Goal: Information Seeking & Learning: Learn about a topic

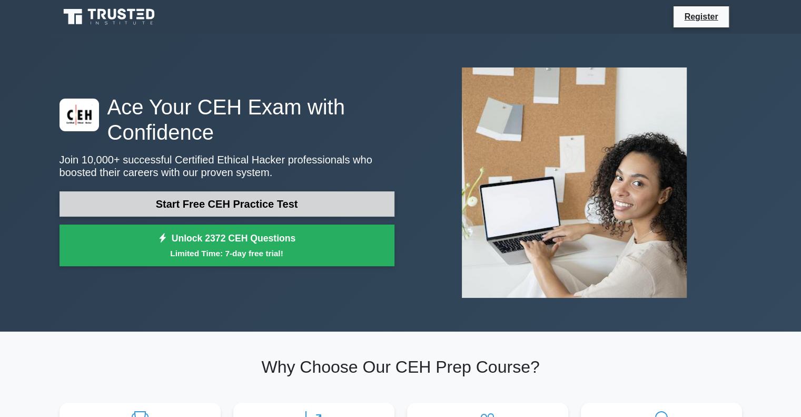
click at [333, 194] on link "Start Free CEH Practice Test" at bounding box center [227, 203] width 335 height 25
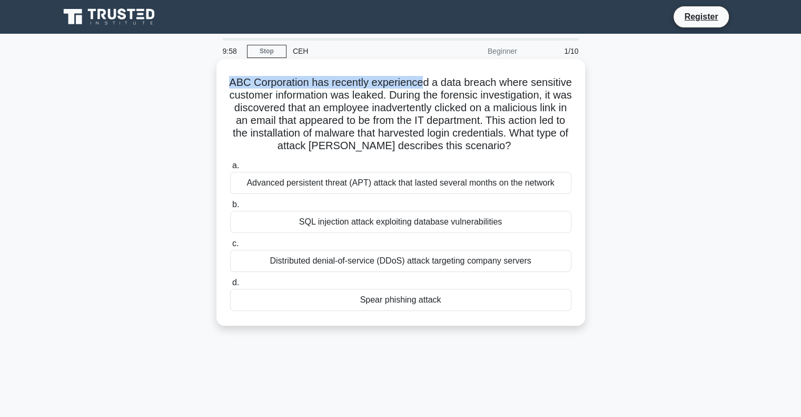
drag, startPoint x: 247, startPoint y: 75, endPoint x: 445, endPoint y: 86, distance: 198.3
click at [445, 86] on h5 "ABC Corporation has recently experienced a data breach where sensitive customer…" at bounding box center [400, 114] width 343 height 77
drag, startPoint x: 499, startPoint y: 80, endPoint x: 548, endPoint y: 79, distance: 49.5
click at [548, 79] on h5 "ABC Corporation has recently experienced a data breach where sensitive customer…" at bounding box center [400, 114] width 343 height 77
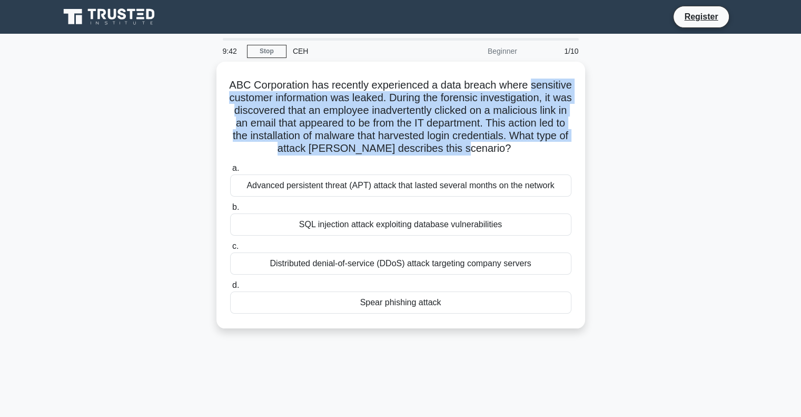
drag, startPoint x: 235, startPoint y: 94, endPoint x: 607, endPoint y: 158, distance: 377.3
click at [607, 158] on div "ABC Corporation has recently experienced a data breach where sensitive customer…" at bounding box center [400, 201] width 695 height 279
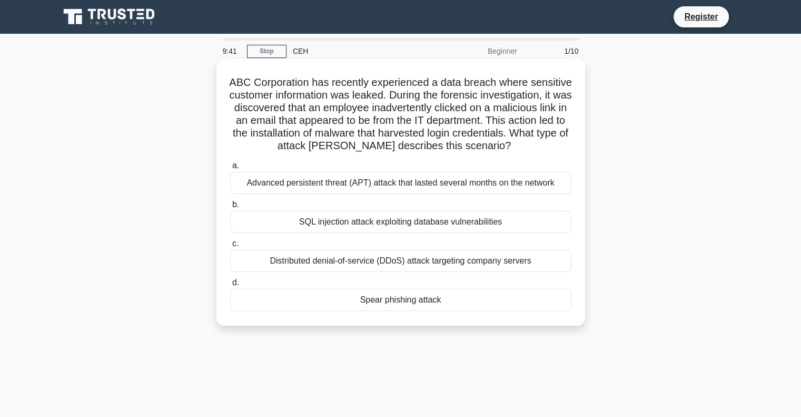
click at [455, 153] on h5 "ABC Corporation has recently experienced a data breach where sensitive customer…" at bounding box center [400, 114] width 343 height 77
click at [426, 311] on div "Spear phishing attack" at bounding box center [400, 300] width 341 height 22
click at [230, 286] on input "d. Spear phishing attack" at bounding box center [230, 282] width 0 height 7
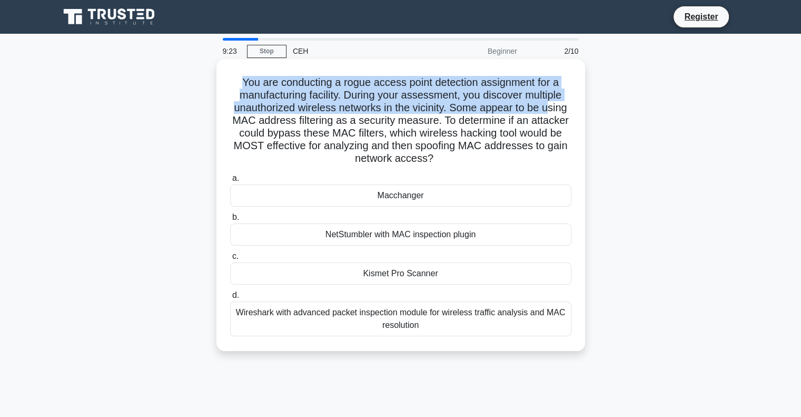
drag, startPoint x: 223, startPoint y: 75, endPoint x: 551, endPoint y: 104, distance: 328.9
click at [551, 104] on div "You are conducting a rogue access point detection assignment for a manufacturin…" at bounding box center [401, 204] width 360 height 283
click at [551, 104] on h5 "You are conducting a rogue access point detection assignment for a manufacturin…" at bounding box center [400, 121] width 343 height 90
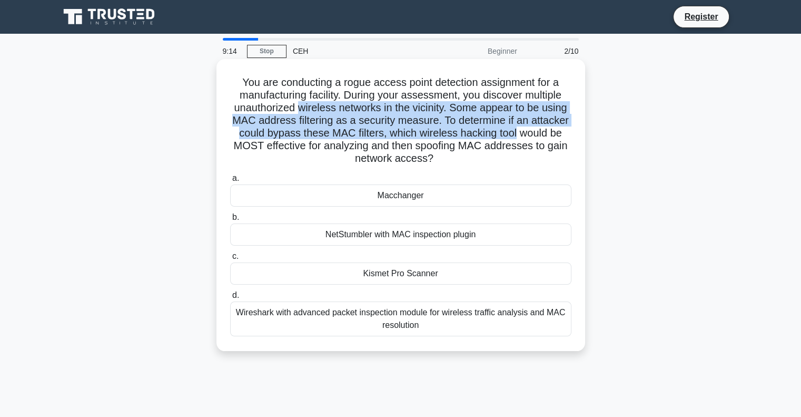
drag, startPoint x: 298, startPoint y: 105, endPoint x: 517, endPoint y: 139, distance: 221.2
click at [517, 139] on h5 "You are conducting a rogue access point detection assignment for a manufacturin…" at bounding box center [400, 121] width 343 height 90
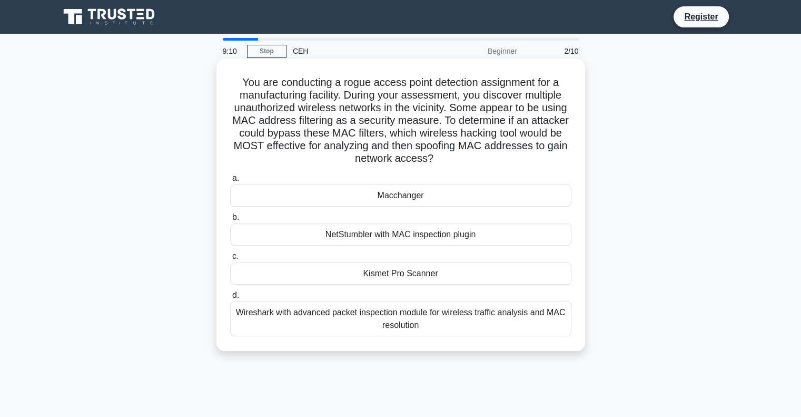
drag, startPoint x: 259, startPoint y: 153, endPoint x: 519, endPoint y: 163, distance: 260.4
click at [519, 163] on h5 "You are conducting a rogue access point detection assignment for a manufacturin…" at bounding box center [400, 121] width 343 height 90
click at [460, 315] on div "Wireshark with advanced packet inspection module for wireless traffic analysis …" at bounding box center [400, 318] width 341 height 35
click at [230, 299] on input "d. Wireshark with advanced packet inspection module for wireless traffic analys…" at bounding box center [230, 295] width 0 height 7
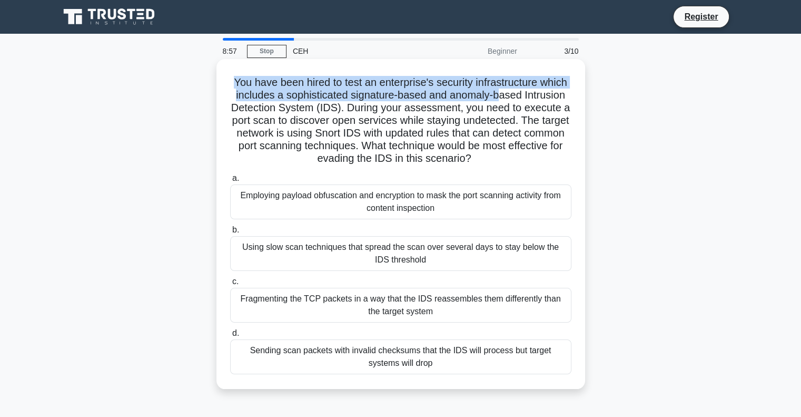
drag, startPoint x: 232, startPoint y: 74, endPoint x: 501, endPoint y: 93, distance: 269.8
click at [501, 93] on div "You have been hired to test an enterprise's security infrastructure which inclu…" at bounding box center [401, 223] width 360 height 321
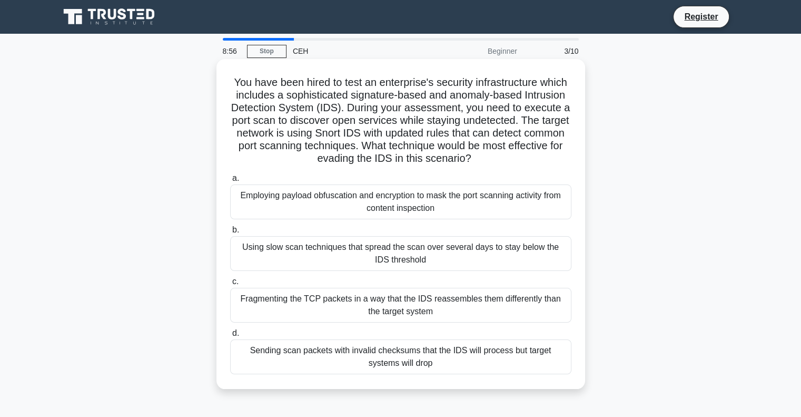
click at [529, 90] on h5 "You have been hired to test an enterprise's security infrastructure which inclu…" at bounding box center [400, 121] width 343 height 90
drag, startPoint x: 529, startPoint y: 90, endPoint x: 328, endPoint y: 111, distance: 201.8
click at [328, 111] on h5 "You have been hired to test an enterprise's security infrastructure which inclu…" at bounding box center [400, 121] width 343 height 90
drag, startPoint x: 292, startPoint y: 86, endPoint x: 531, endPoint y: 88, distance: 239.1
click at [531, 88] on h5 "You have been hired to test an enterprise's security infrastructure which inclu…" at bounding box center [400, 121] width 343 height 90
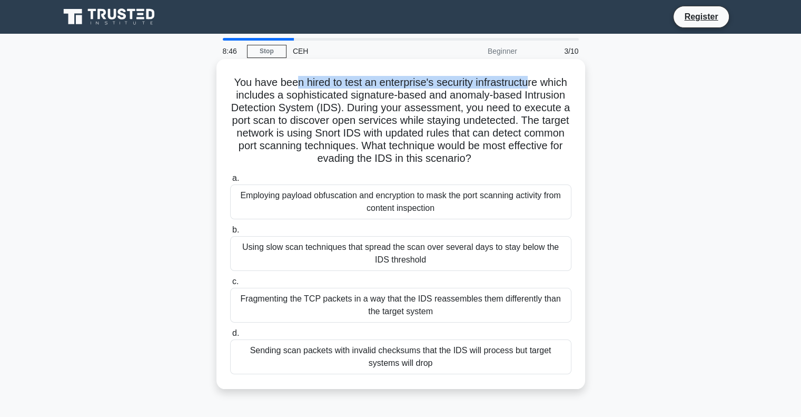
click at [531, 88] on h5 "You have been hired to test an enterprise's security infrastructure which inclu…" at bounding box center [400, 121] width 343 height 90
drag, startPoint x: 346, startPoint y: 111, endPoint x: 515, endPoint y: 156, distance: 175.5
click at [515, 156] on h5 "You have been hired to test an enterprise's security infrastructure which inclu…" at bounding box center [400, 121] width 343 height 90
click at [484, 156] on icon ".spinner_0XTQ{transform-origin:center;animation:spinner_y6GP .75s linear infini…" at bounding box center [477, 159] width 13 height 13
click at [475, 351] on div "Sending scan packets with invalid checksums that the IDS will process but targe…" at bounding box center [400, 356] width 341 height 35
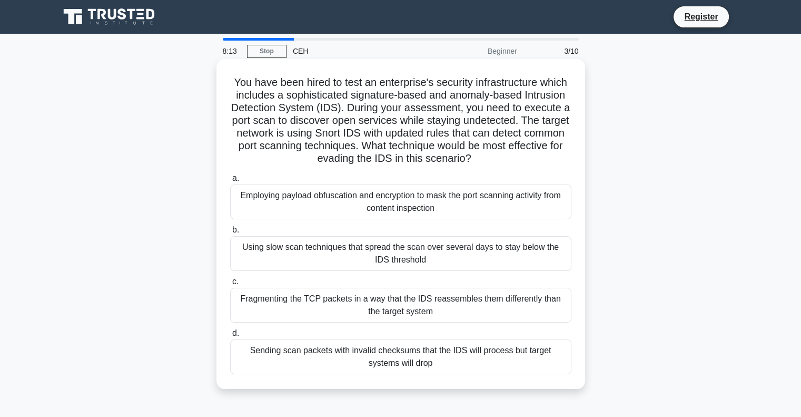
click at [230, 337] on input "d. Sending scan packets with invalid checksums that the IDS will process but ta…" at bounding box center [230, 333] width 0 height 7
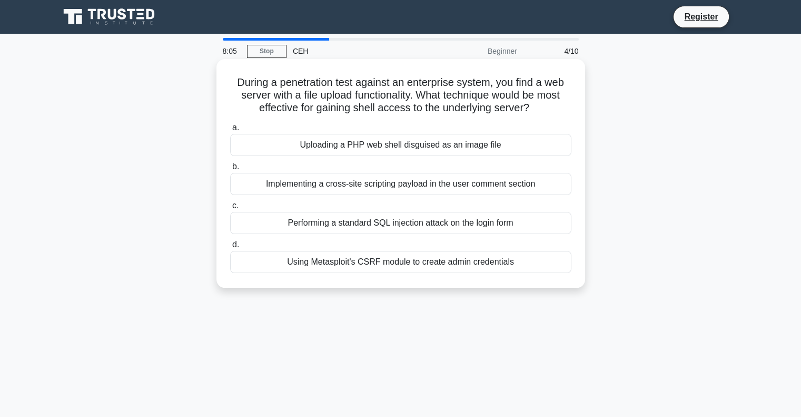
drag, startPoint x: 234, startPoint y: 85, endPoint x: 544, endPoint y: 103, distance: 309.7
click at [544, 103] on h5 "During a penetration test against an enterprise system, you find a web server w…" at bounding box center [400, 95] width 343 height 39
click at [542, 103] on icon ".spinner_0XTQ{transform-origin:center;animation:spinner_y6GP .75s linear infini…" at bounding box center [535, 108] width 13 height 13
click at [497, 264] on div "Using Metasploit's CSRF module to create admin credentials" at bounding box center [400, 262] width 341 height 22
click at [230, 248] on input "d. Using Metasploit's CSRF module to create admin credentials" at bounding box center [230, 244] width 0 height 7
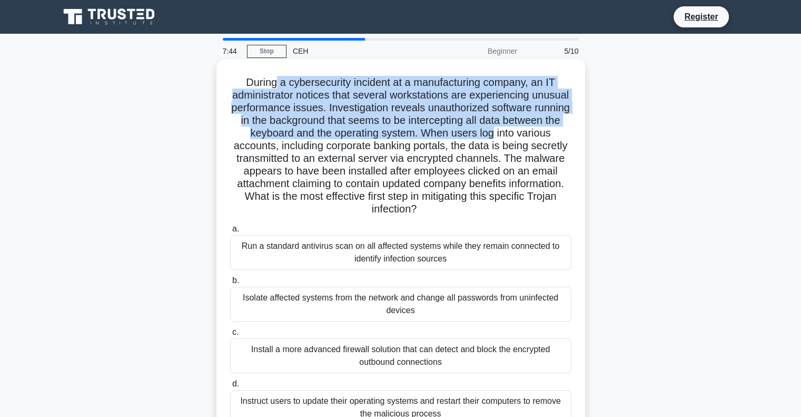
drag, startPoint x: 274, startPoint y: 78, endPoint x: 571, endPoint y: 130, distance: 301.1
click at [571, 130] on h5 "During a cybersecurity incident at a manufacturing company, an IT administrator…" at bounding box center [400, 146] width 343 height 140
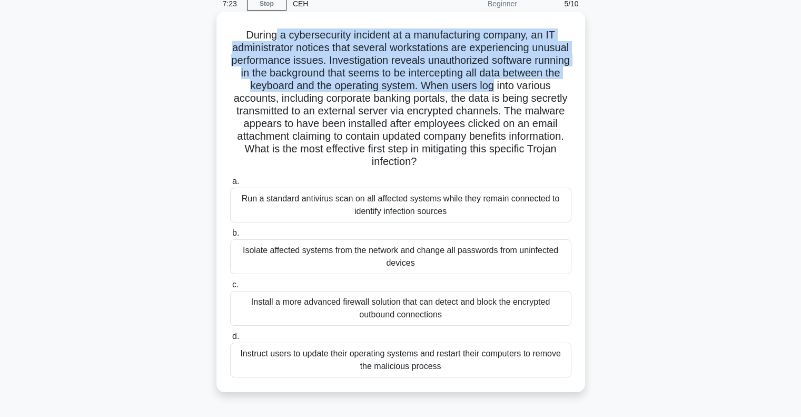
scroll to position [54, 0]
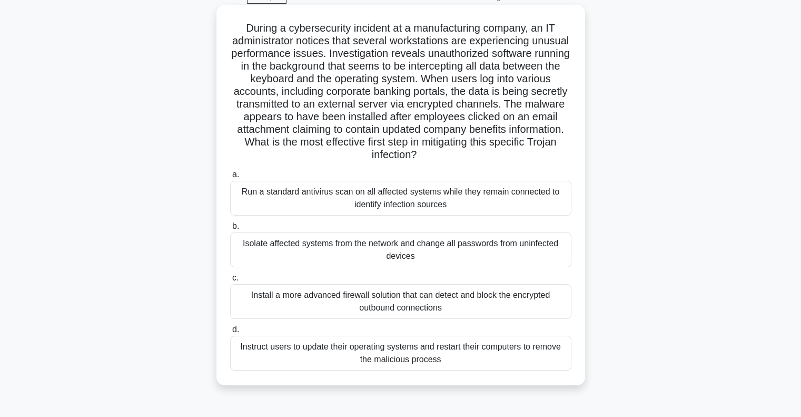
click at [445, 252] on div "Isolate affected systems from the network and change all passwords from uninfec…" at bounding box center [400, 249] width 341 height 35
click at [230, 230] on input "b. Isolate affected systems from the network and change all passwords from unin…" at bounding box center [230, 226] width 0 height 7
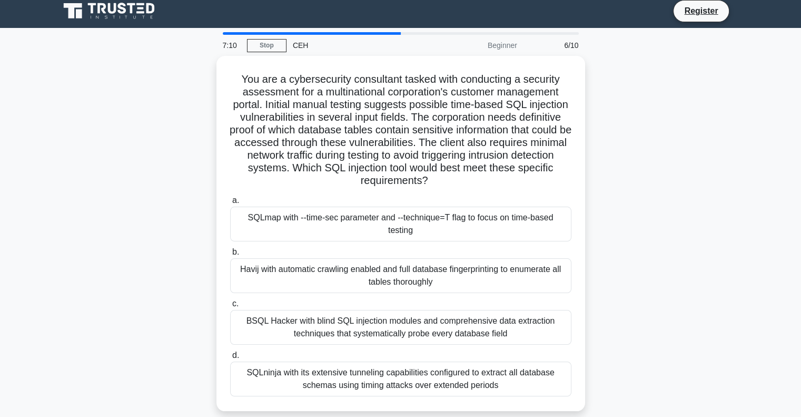
scroll to position [0, 0]
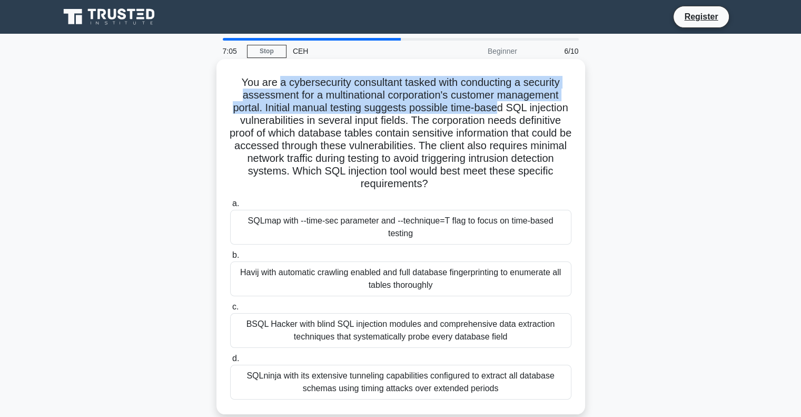
drag, startPoint x: 277, startPoint y: 77, endPoint x: 528, endPoint y: 109, distance: 253.2
click at [528, 109] on h5 "You are a cybersecurity consultant tasked with conducting a security assessment…" at bounding box center [400, 133] width 343 height 115
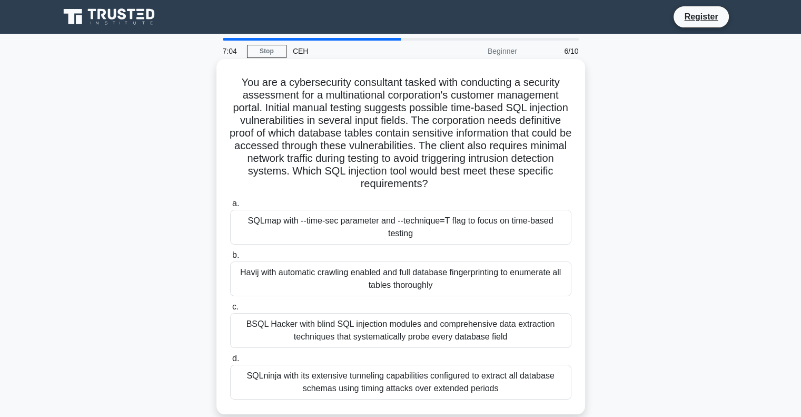
click at [561, 105] on h5 "You are a cybersecurity consultant tasked with conducting a security assessment…" at bounding box center [400, 133] width 343 height 115
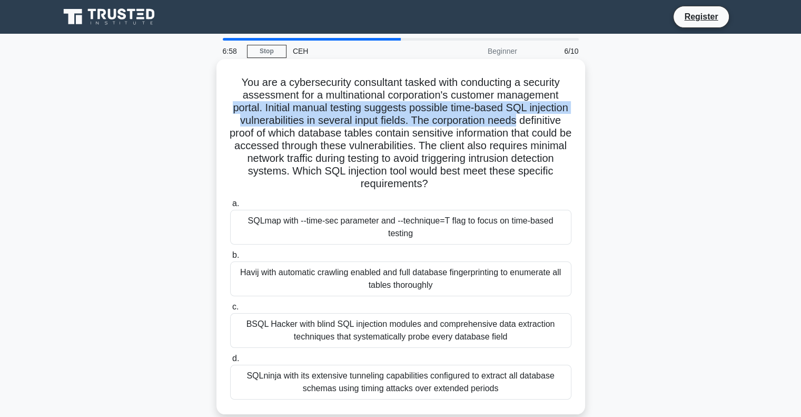
drag, startPoint x: 250, startPoint y: 106, endPoint x: 581, endPoint y: 126, distance: 331.9
click at [581, 126] on div "You are a cybersecurity consultant tasked with conducting a security assessment…" at bounding box center [400, 236] width 369 height 355
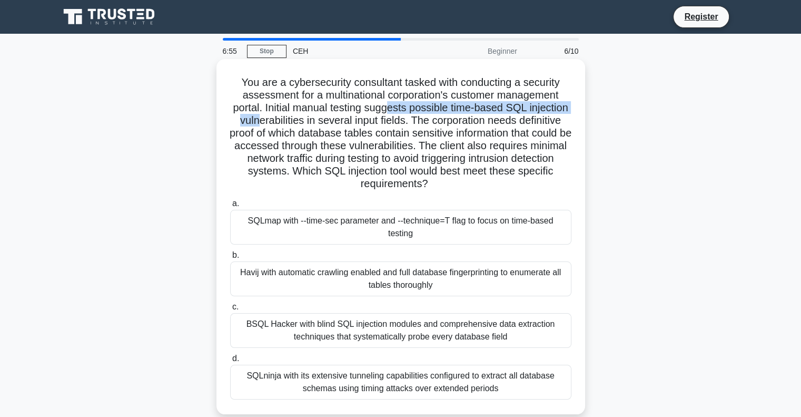
drag, startPoint x: 303, startPoint y: 116, endPoint x: 414, endPoint y: 112, distance: 110.7
click at [414, 112] on h5 "You are a cybersecurity consultant tasked with conducting a security assessment…" at bounding box center [400, 133] width 343 height 115
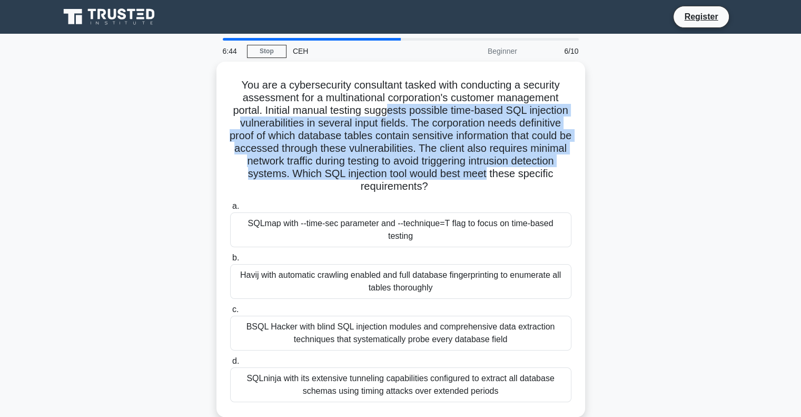
drag, startPoint x: 414, startPoint y: 112, endPoint x: 594, endPoint y: 170, distance: 189.2
click at [594, 170] on div "You are a cybersecurity consultant tasked with conducting a security assessment…" at bounding box center [400, 246] width 695 height 368
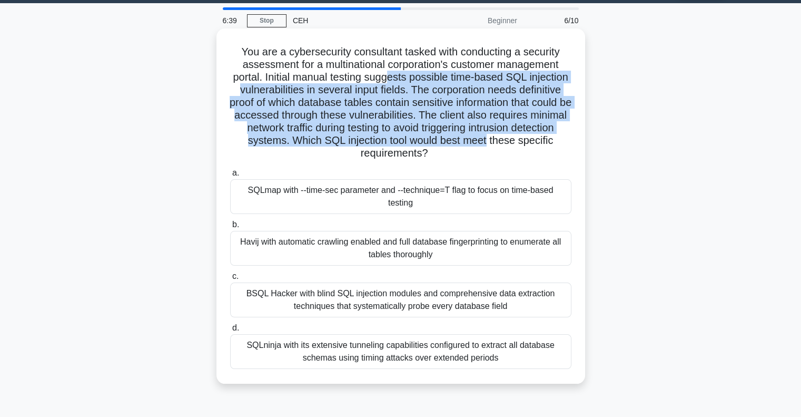
scroll to position [31, 0]
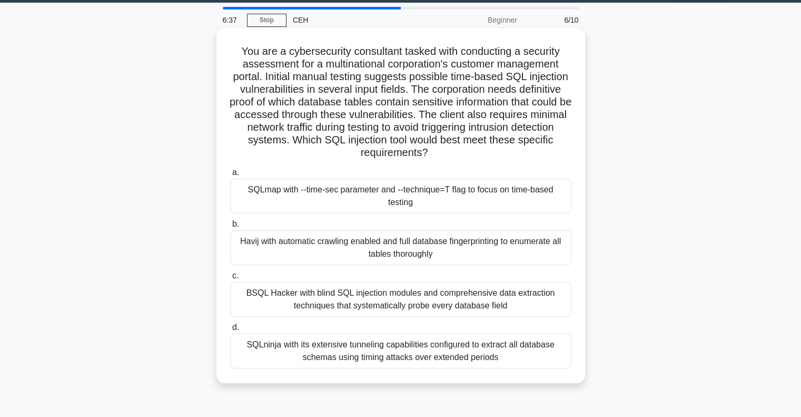
click at [402, 299] on div "BSQL Hacker with blind SQL injection modules and comprehensive data extraction …" at bounding box center [400, 299] width 341 height 35
click at [230, 279] on input "c. BSQL Hacker with blind SQL injection modules and comprehensive data extracti…" at bounding box center [230, 275] width 0 height 7
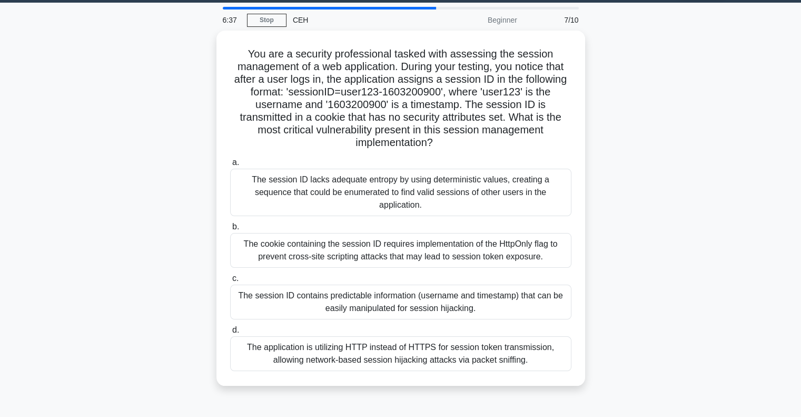
scroll to position [0, 0]
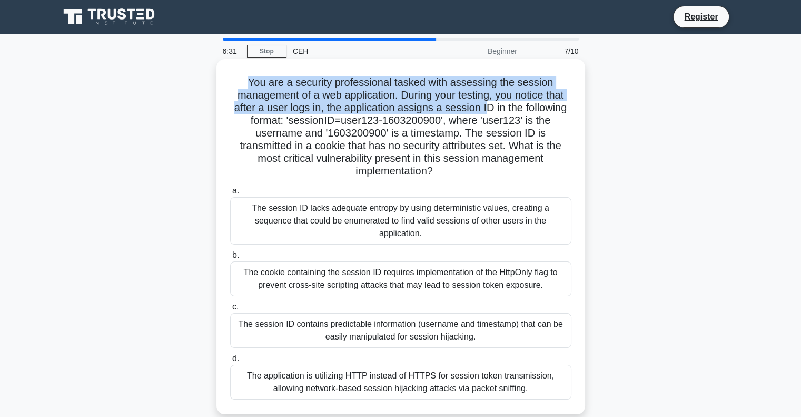
drag, startPoint x: 243, startPoint y: 77, endPoint x: 486, endPoint y: 103, distance: 244.2
click at [486, 103] on h5 "You are a security professional tasked with assessing the session management of…" at bounding box center [400, 127] width 343 height 102
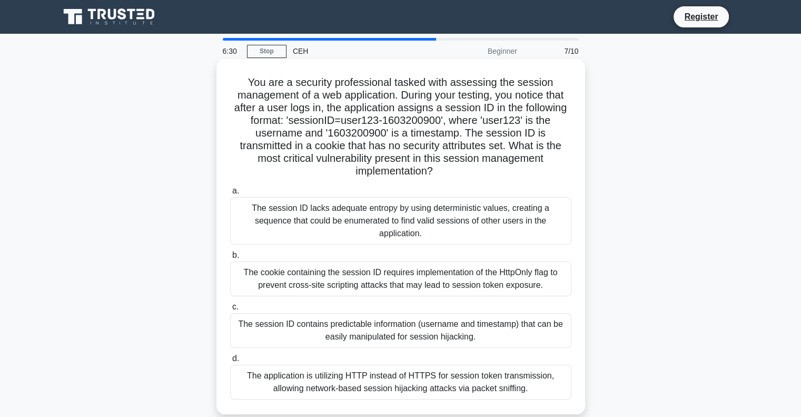
click at [576, 105] on div "You are a security professional tasked with assessing the session management of…" at bounding box center [401, 236] width 360 height 347
drag, startPoint x: 342, startPoint y: 104, endPoint x: 528, endPoint y: 179, distance: 199.9
click at [528, 179] on div "You are a security professional tasked with assessing the session management of…" at bounding box center [401, 236] width 360 height 347
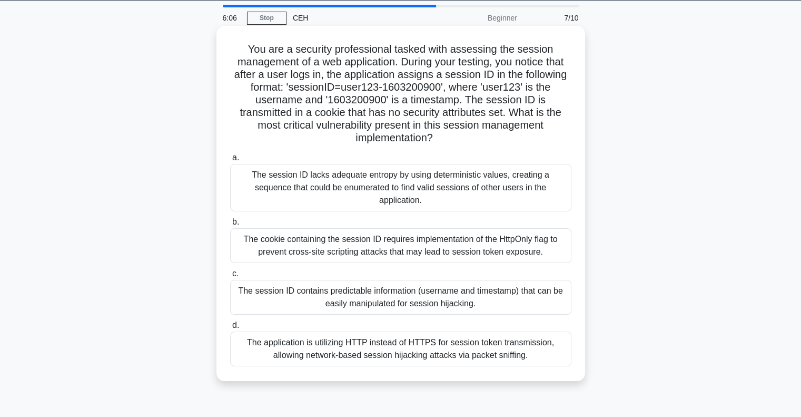
scroll to position [36, 0]
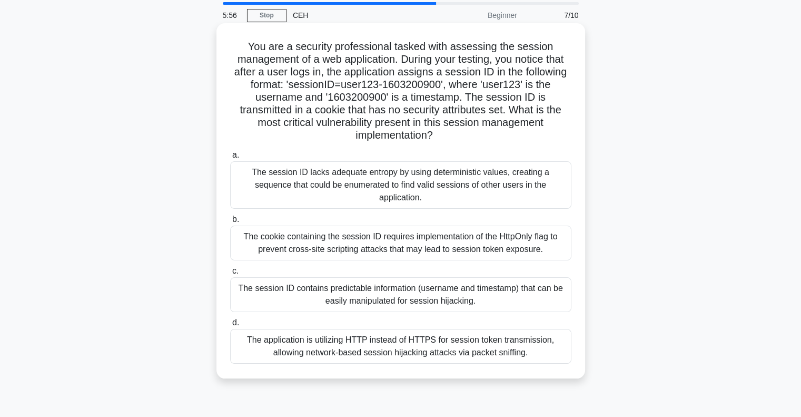
click at [434, 240] on div "The cookie containing the session ID requires implementation of the HttpOnly fl…" at bounding box center [400, 242] width 341 height 35
click at [230, 223] on input "b. The cookie containing the session ID requires implementation of the HttpOnly…" at bounding box center [230, 219] width 0 height 7
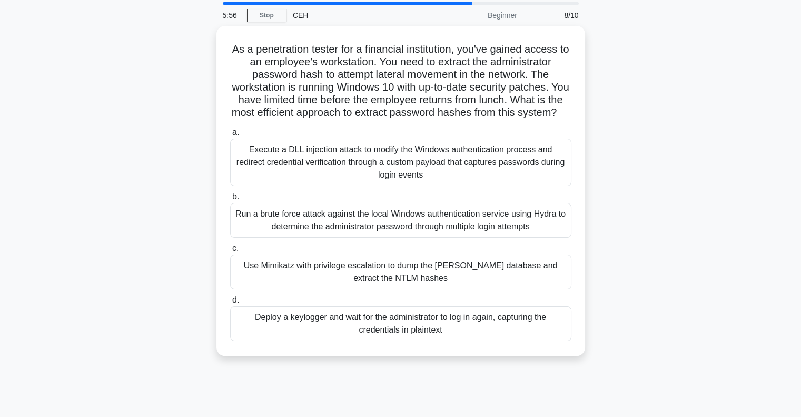
scroll to position [0, 0]
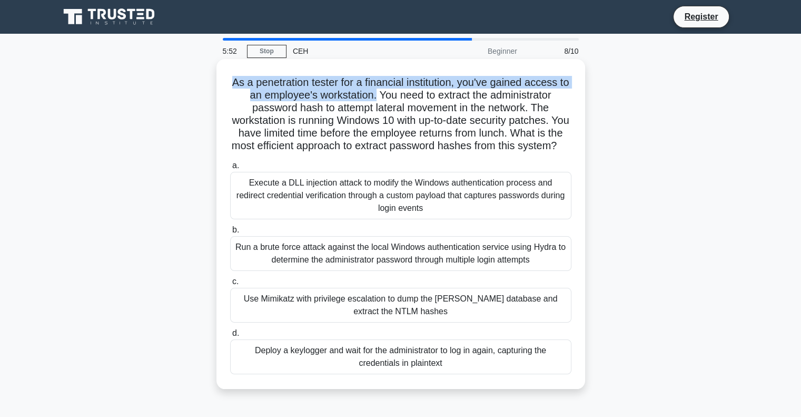
drag, startPoint x: 230, startPoint y: 80, endPoint x: 381, endPoint y: 96, distance: 152.1
click at [381, 96] on h5 "As a penetration tester for a financial institution, you've gained access to an…" at bounding box center [400, 114] width 343 height 77
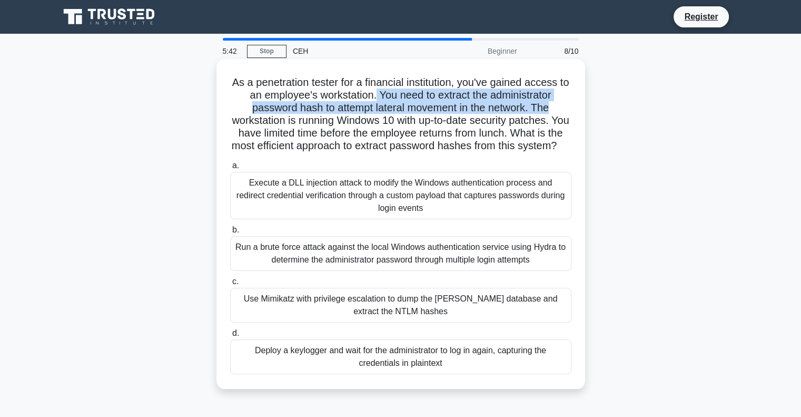
drag, startPoint x: 381, startPoint y: 96, endPoint x: 544, endPoint y: 114, distance: 163.7
click at [544, 114] on h5 "As a penetration tester for a financial institution, you've gained access to an…" at bounding box center [400, 114] width 343 height 77
drag, startPoint x: 279, startPoint y: 124, endPoint x: 531, endPoint y: 154, distance: 254.1
click at [531, 153] on h5 "As a penetration tester for a financial institution, you've gained access to an…" at bounding box center [400, 114] width 343 height 77
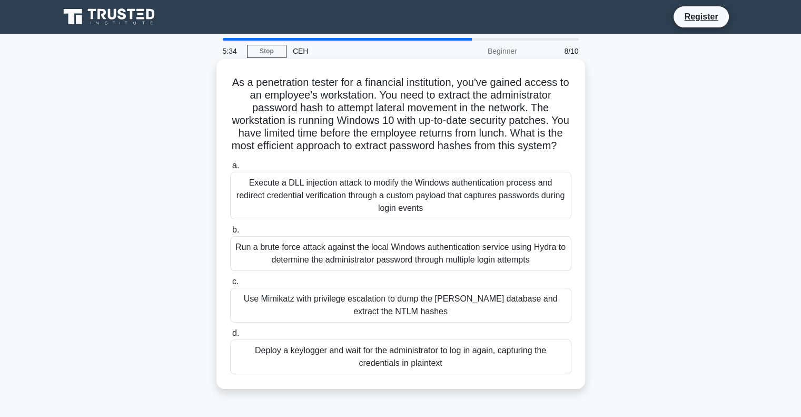
click at [531, 153] on h5 "As a penetration tester for a financial institution, you've gained access to an…" at bounding box center [400, 114] width 343 height 77
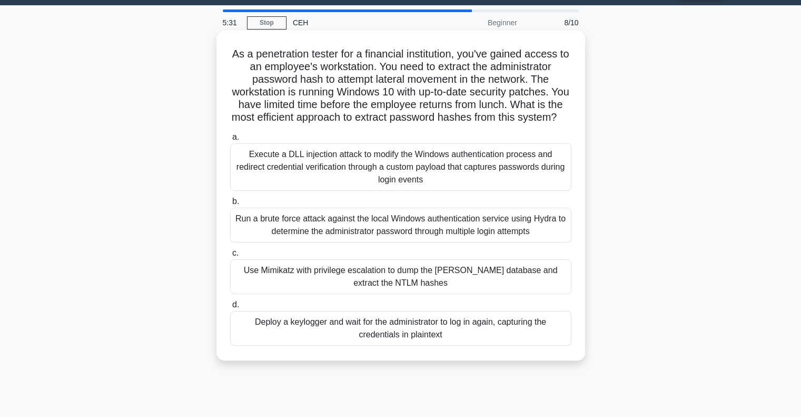
scroll to position [44, 0]
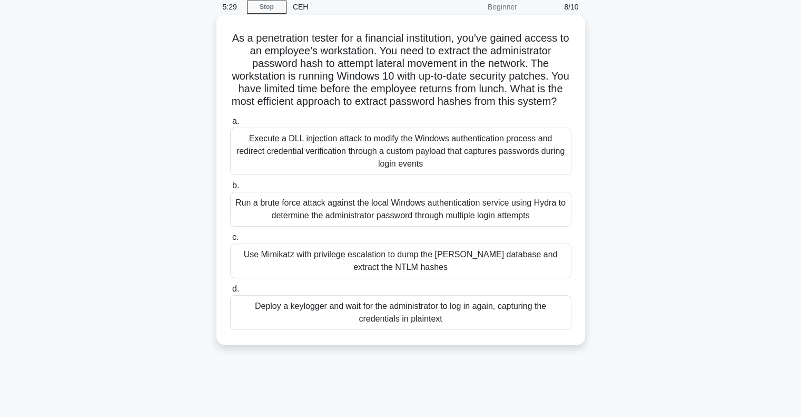
click at [351, 330] on div "Deploy a keylogger and wait for the administrator to log in again, capturing th…" at bounding box center [400, 312] width 341 height 35
click at [230, 292] on input "d. Deploy a keylogger and wait for the administrator to log in again, capturing…" at bounding box center [230, 288] width 0 height 7
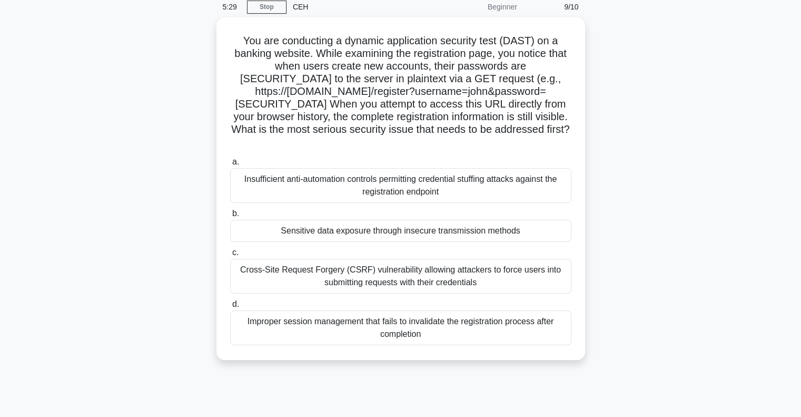
scroll to position [0, 0]
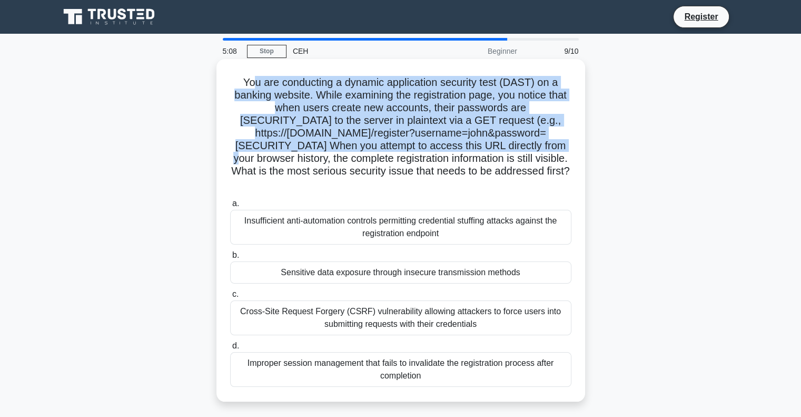
drag, startPoint x: 252, startPoint y: 70, endPoint x: 369, endPoint y: 164, distance: 150.2
click at [369, 164] on div "You are conducting a dynamic application security test (DAST) on a banking webs…" at bounding box center [401, 230] width 360 height 334
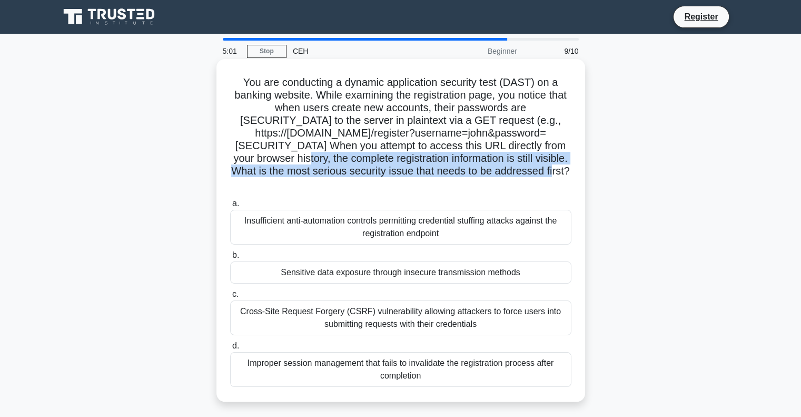
drag, startPoint x: 441, startPoint y: 164, endPoint x: 558, endPoint y: 188, distance: 119.3
click at [558, 188] on h5 "You are conducting a dynamic application security test (DAST) on a banking webs…" at bounding box center [400, 133] width 343 height 115
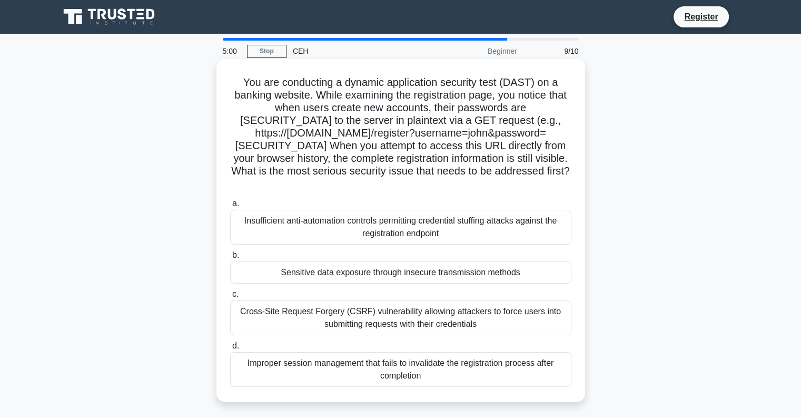
click at [558, 188] on h5 "You are conducting a dynamic application security test (DAST) on a banking webs…" at bounding box center [400, 133] width 343 height 115
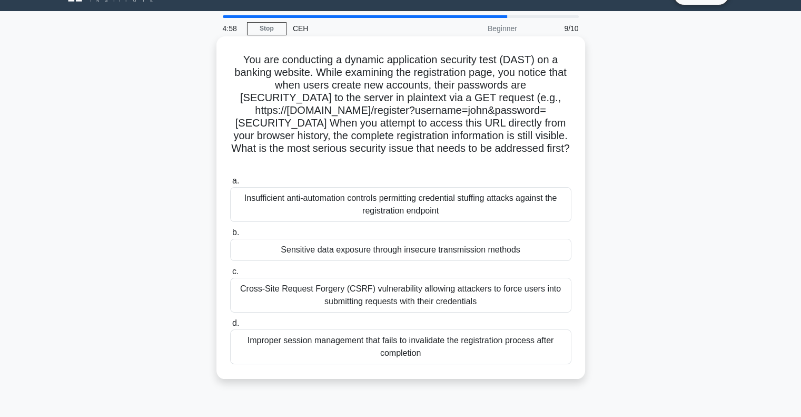
scroll to position [26, 0]
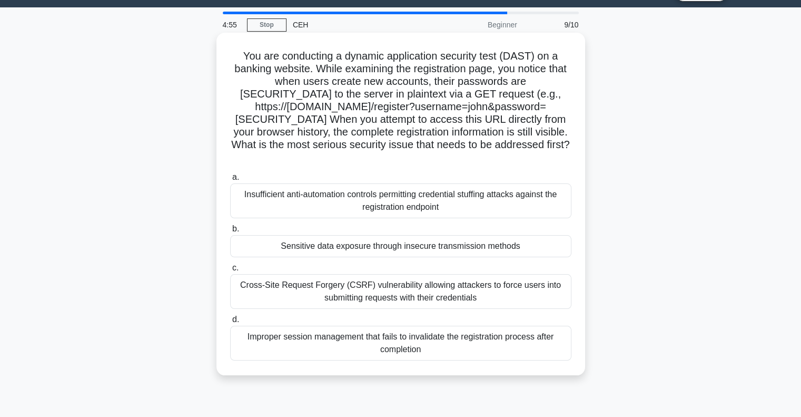
click at [435, 250] on div "Sensitive data exposure through insecure transmission methods" at bounding box center [400, 246] width 341 height 22
click at [230, 232] on input "b. Sensitive data exposure through insecure transmission methods" at bounding box center [230, 228] width 0 height 7
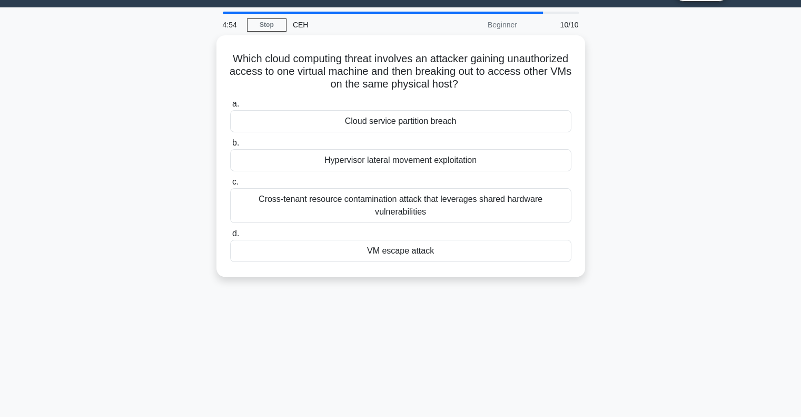
scroll to position [0, 0]
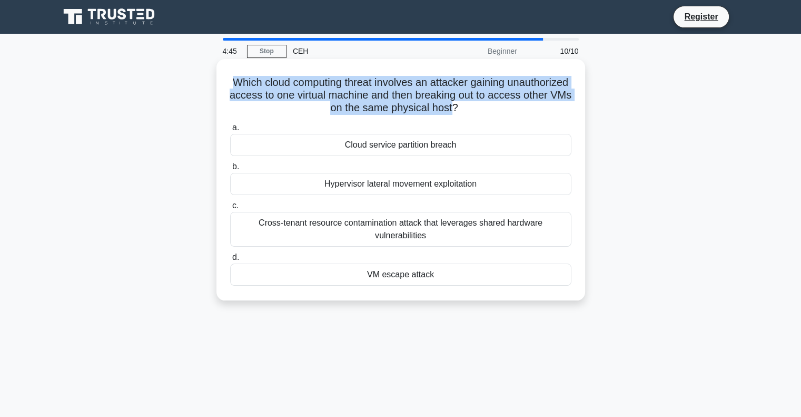
drag, startPoint x: 251, startPoint y: 82, endPoint x: 495, endPoint y: 112, distance: 246.2
click at [495, 112] on h5 "Which cloud computing threat involves an attacker gaining unauthorized access t…" at bounding box center [400, 95] width 343 height 39
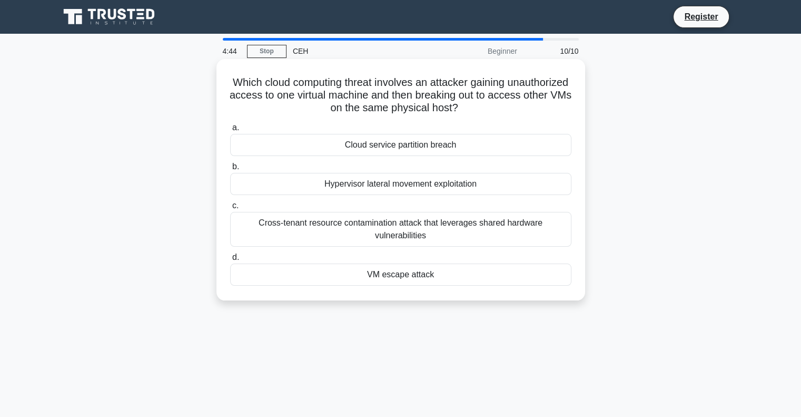
click at [505, 116] on div "Which cloud computing threat involves an attacker gaining unauthorized access t…" at bounding box center [401, 179] width 360 height 233
click at [372, 275] on div "VM escape attack" at bounding box center [400, 274] width 341 height 22
click at [230, 261] on input "d. VM escape attack" at bounding box center [230, 257] width 0 height 7
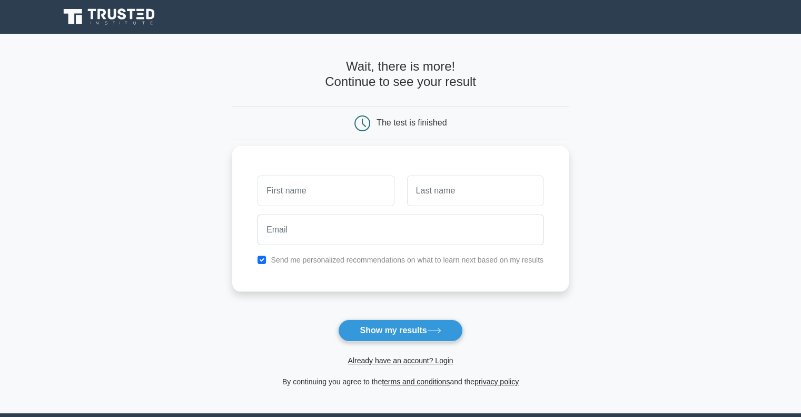
click at [348, 193] on input "text" at bounding box center [326, 190] width 136 height 31
type input "lucky"
click at [442, 200] on input "l" at bounding box center [475, 190] width 136 height 31
type input "lucky"
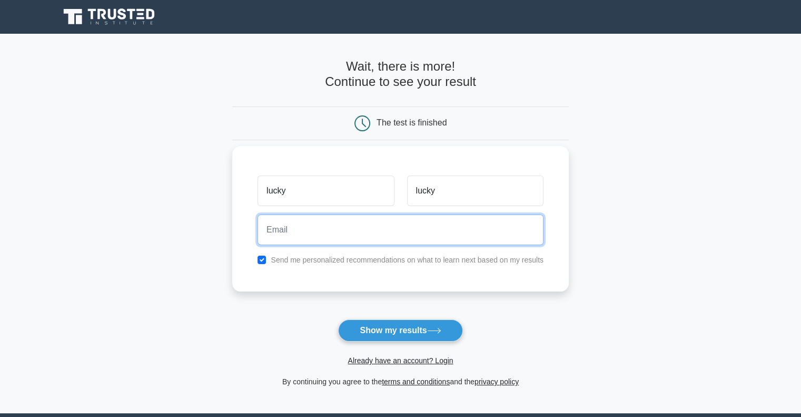
type input "l"
click at [443, 235] on input "l" at bounding box center [401, 229] width 286 height 31
type input "marsbeing84@gmail.com"
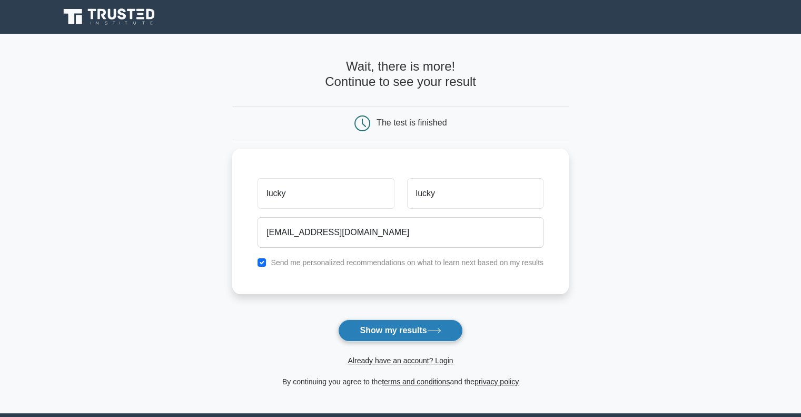
click at [400, 330] on button "Show my results" at bounding box center [400, 330] width 124 height 22
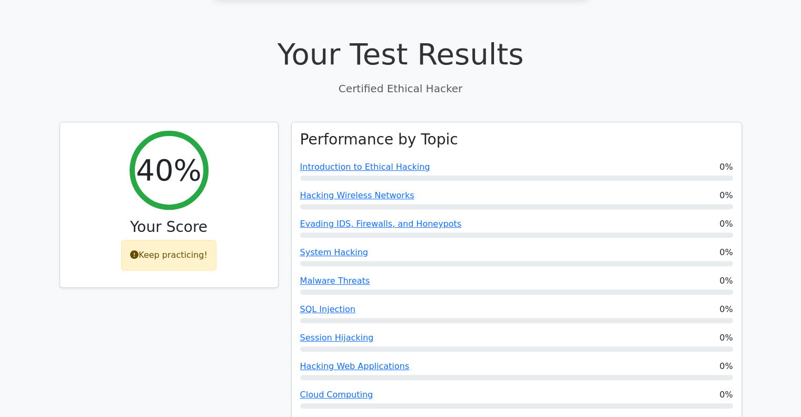
scroll to position [314, 0]
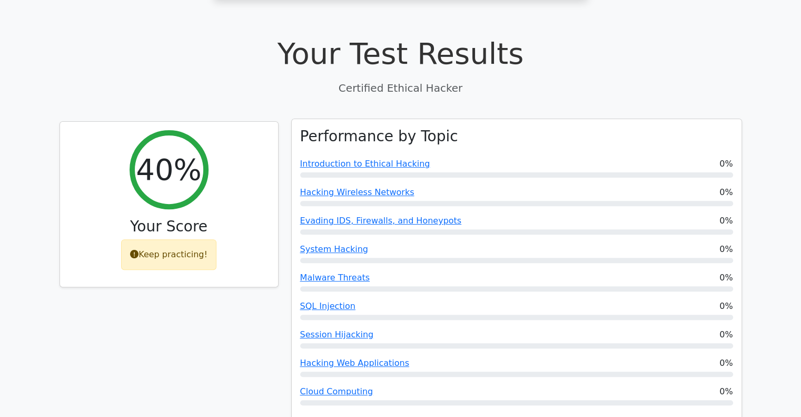
click at [464, 157] on div "Introduction to Ethical Hacking 0%" at bounding box center [516, 163] width 433 height 13
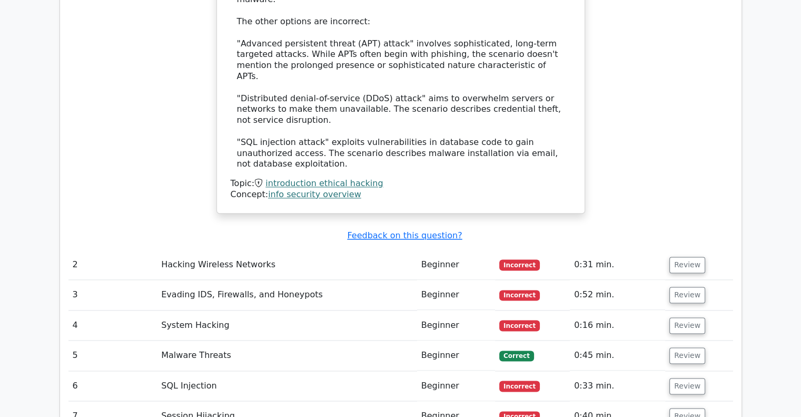
scroll to position [1407, 0]
click at [689, 256] on button "Review" at bounding box center [687, 264] width 36 height 16
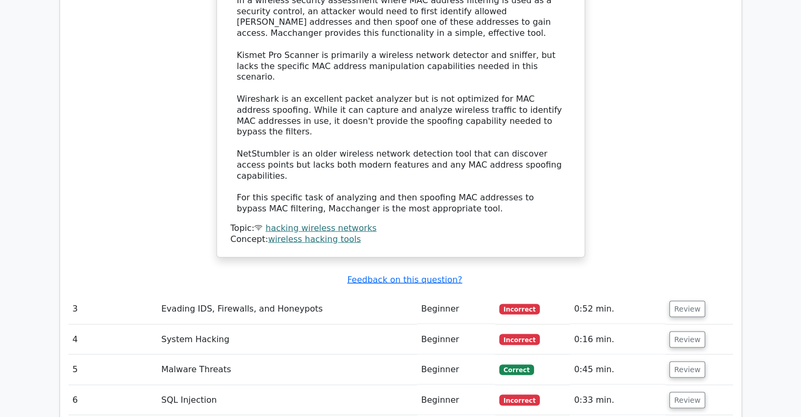
scroll to position [2076, 0]
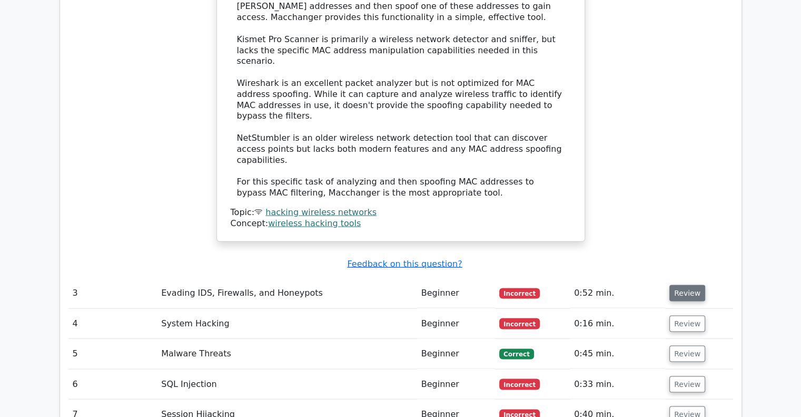
click at [673, 285] on button "Review" at bounding box center [687, 293] width 36 height 16
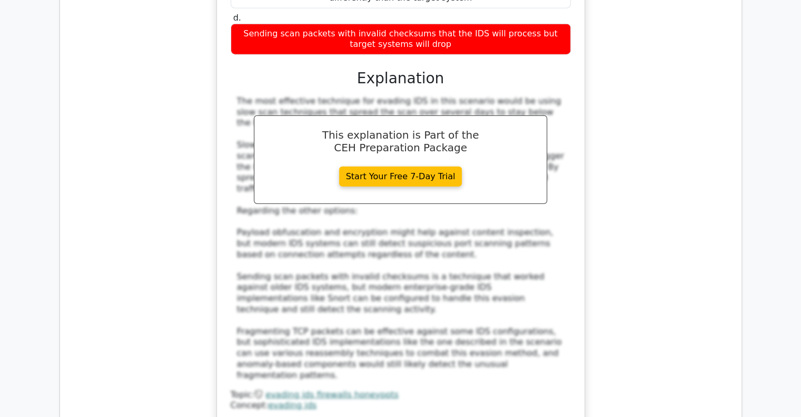
scroll to position [2641, 0]
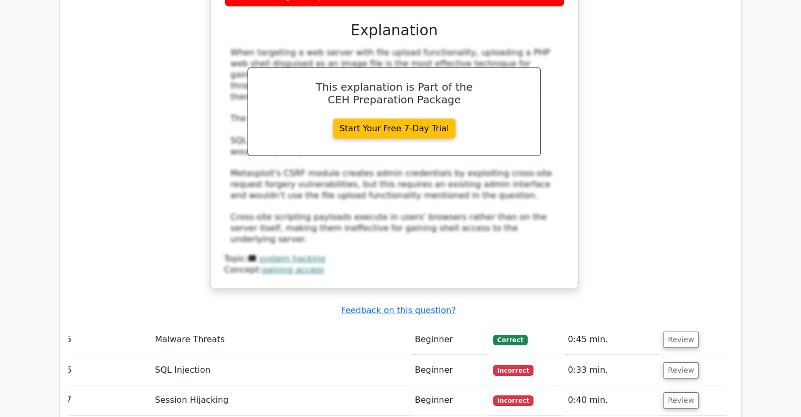
scroll to position [3327, 0]
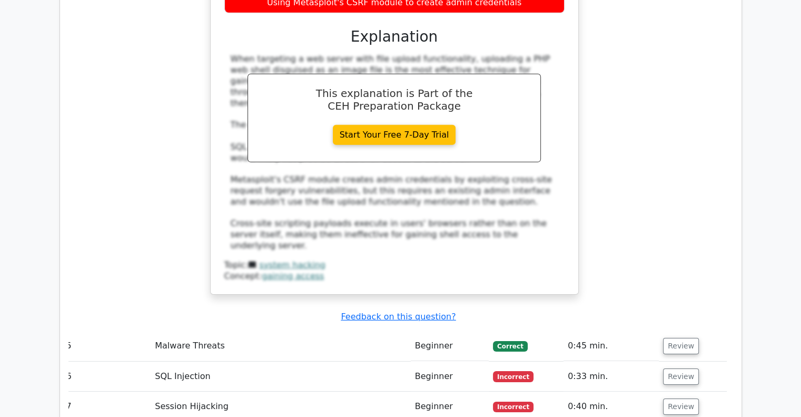
click at [683, 331] on td "Review" at bounding box center [692, 346] width 67 height 30
click at [683, 338] on button "Review" at bounding box center [681, 346] width 36 height 16
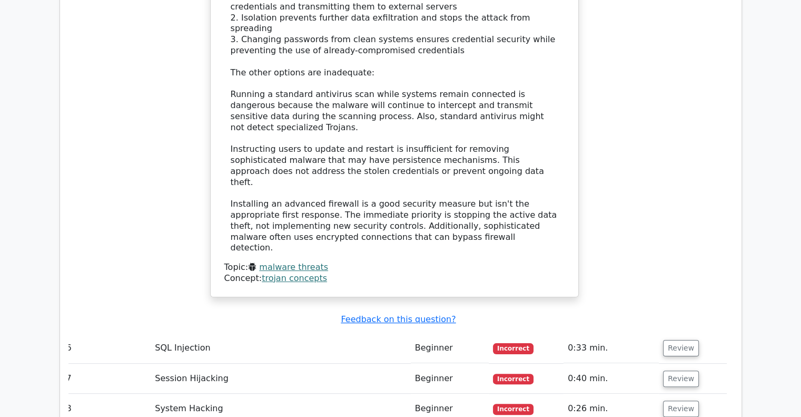
scroll to position [4132, 0]
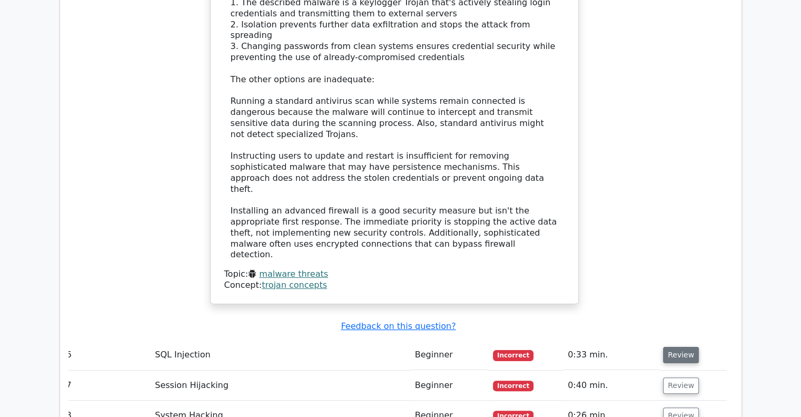
click at [678, 347] on button "Review" at bounding box center [681, 355] width 36 height 16
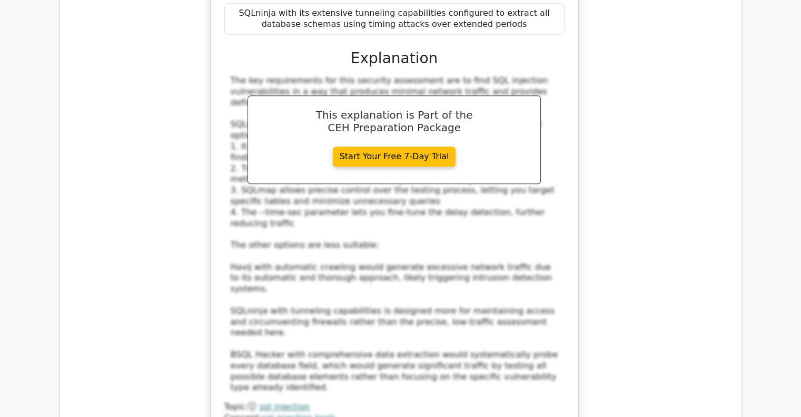
scroll to position [4801, 0]
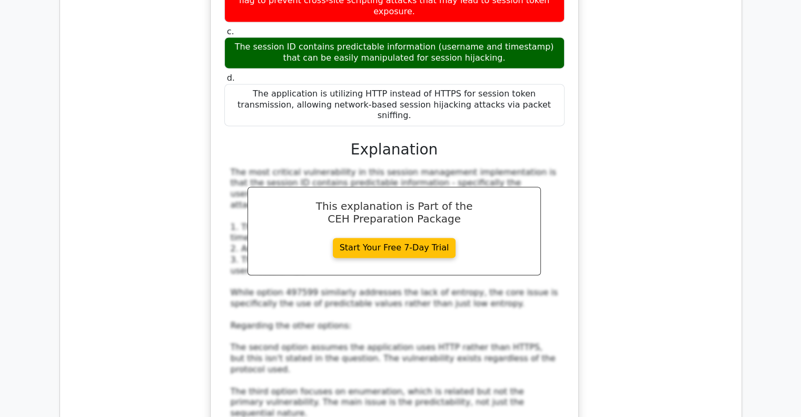
scroll to position [5588, 0]
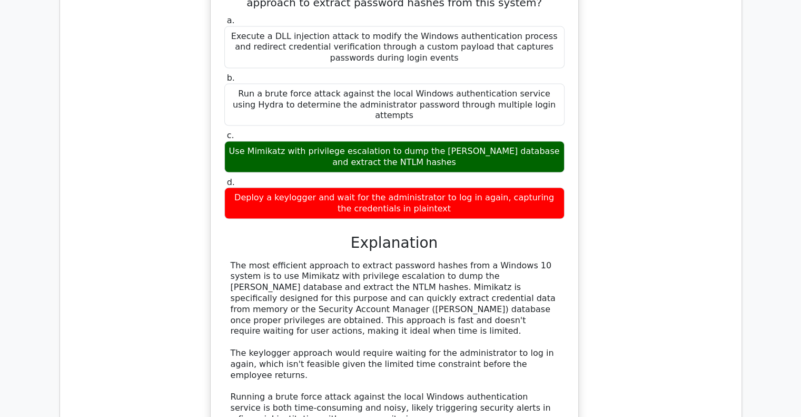
scroll to position [6211, 0]
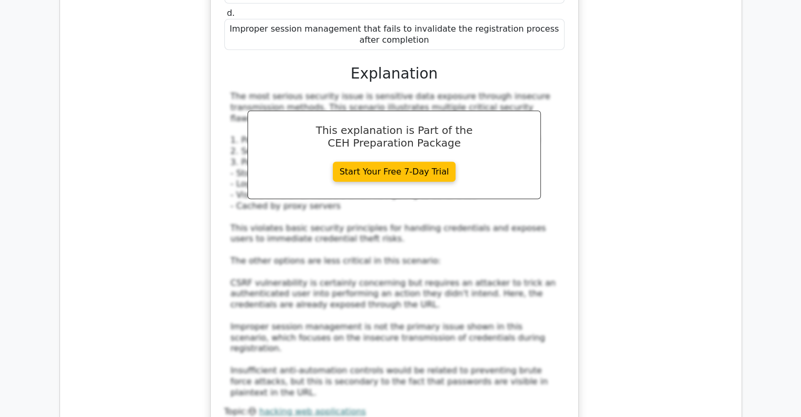
scroll to position [7051, 0]
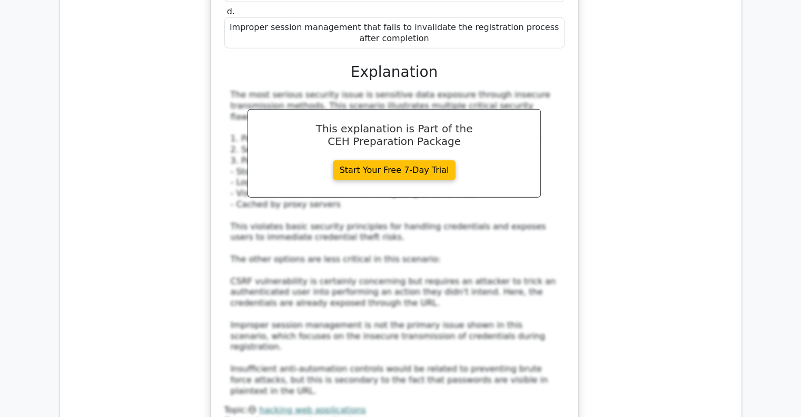
drag, startPoint x: 674, startPoint y: 96, endPoint x: 683, endPoint y: 56, distance: 40.4
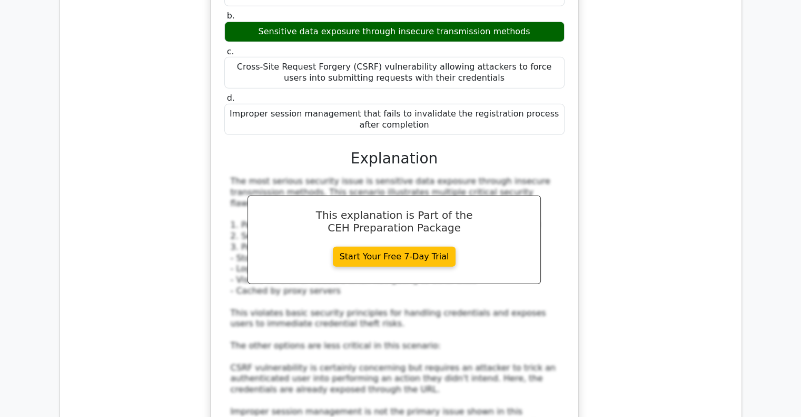
scroll to position [6964, 0]
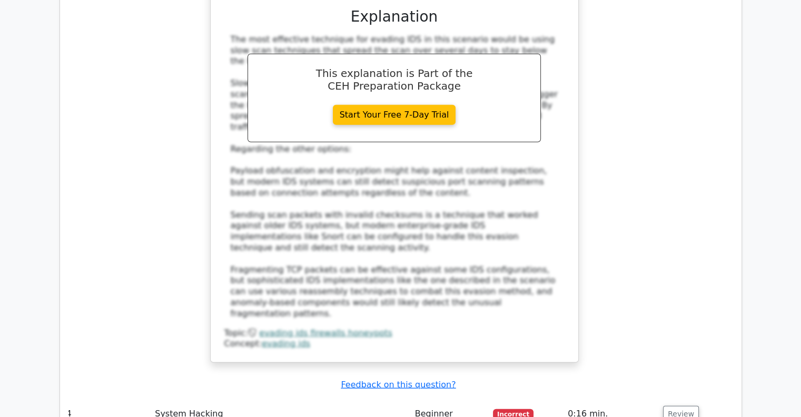
scroll to position [2690, 0]
